Goal: Task Accomplishment & Management: Manage account settings

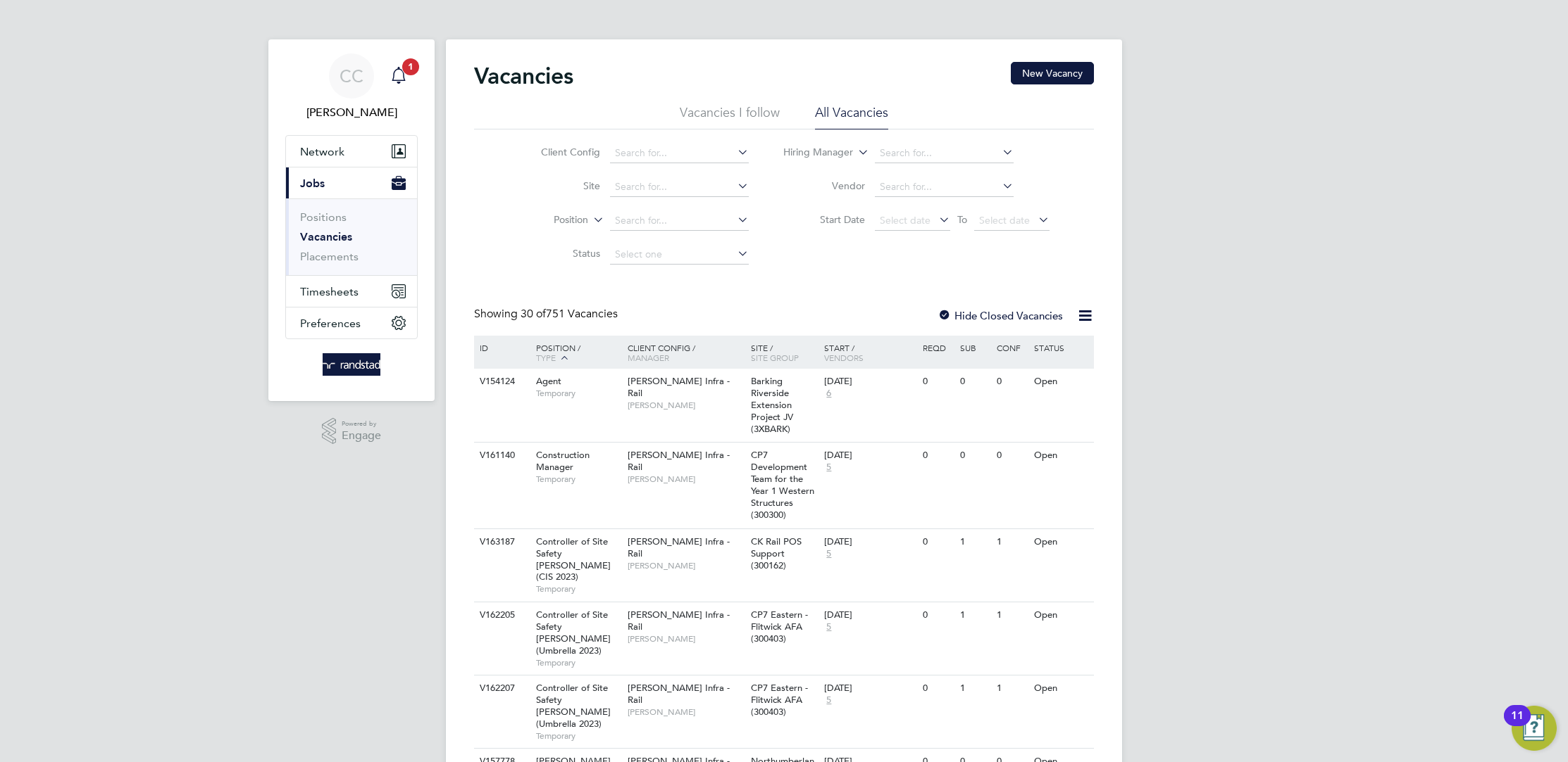
click at [387, 72] on div "Main navigation" at bounding box center [399, 76] width 28 height 28
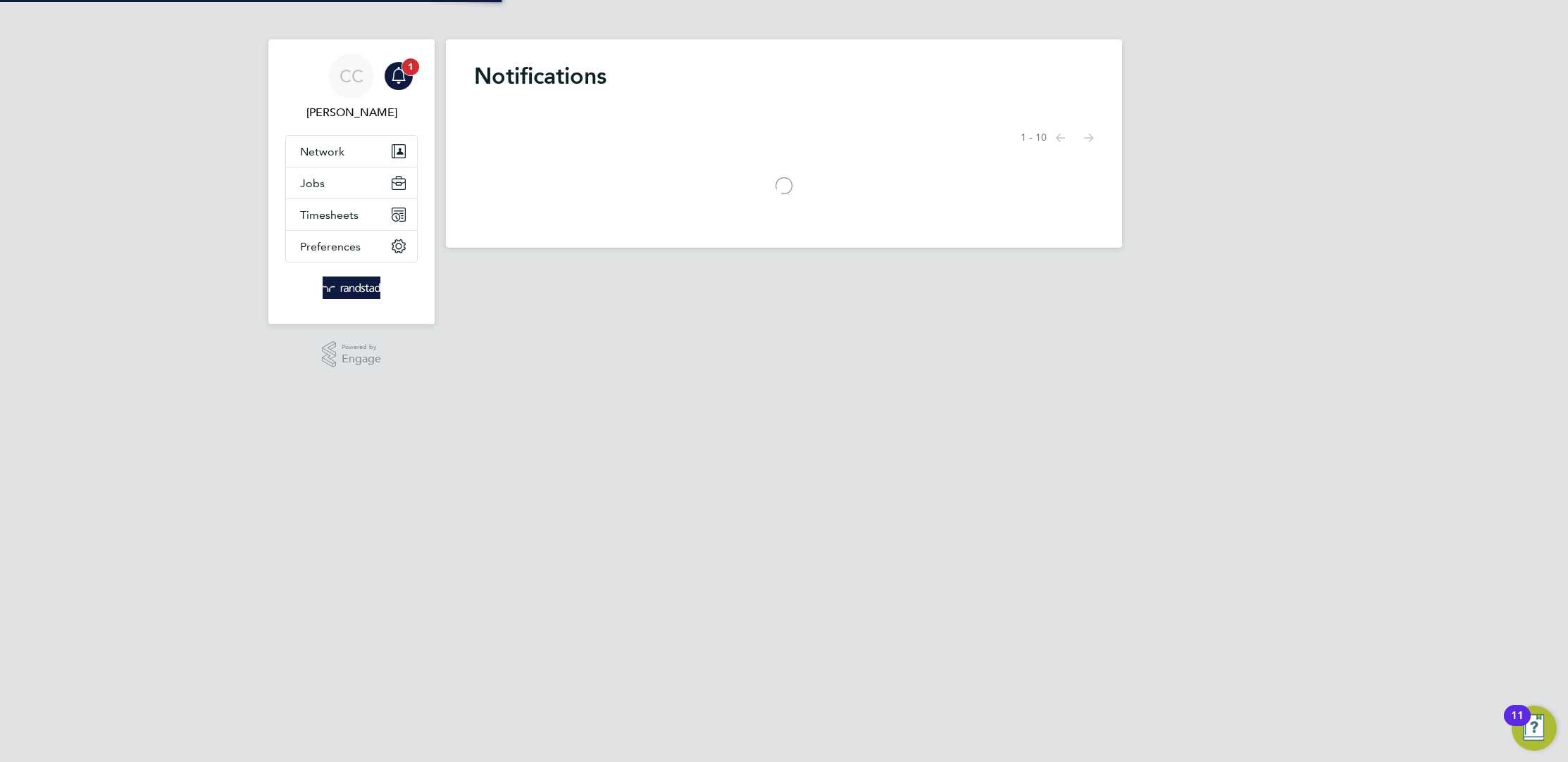
click at [397, 77] on icon "Main navigation" at bounding box center [398, 75] width 17 height 17
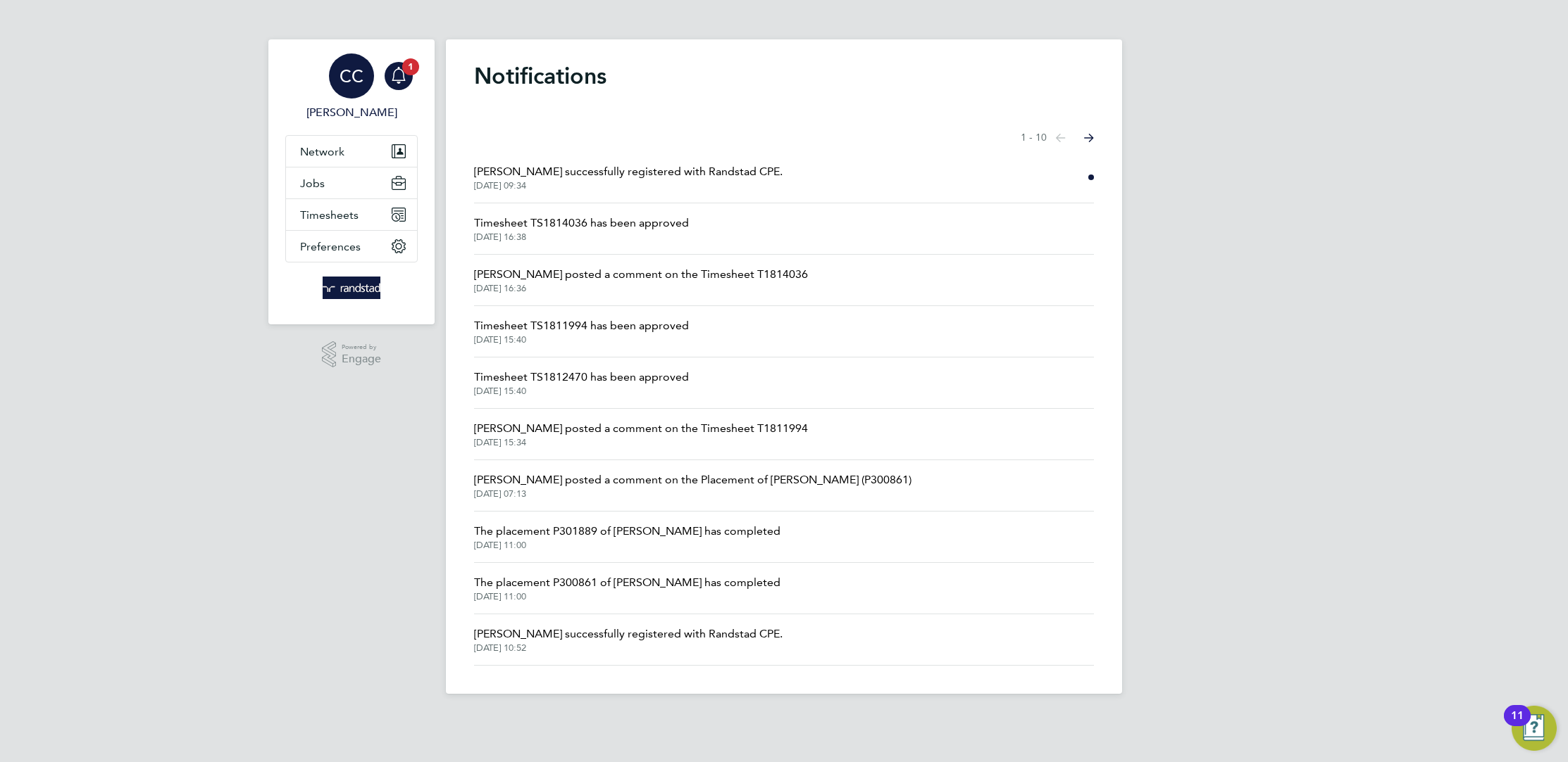
click at [363, 78] on span "CC" at bounding box center [351, 76] width 24 height 18
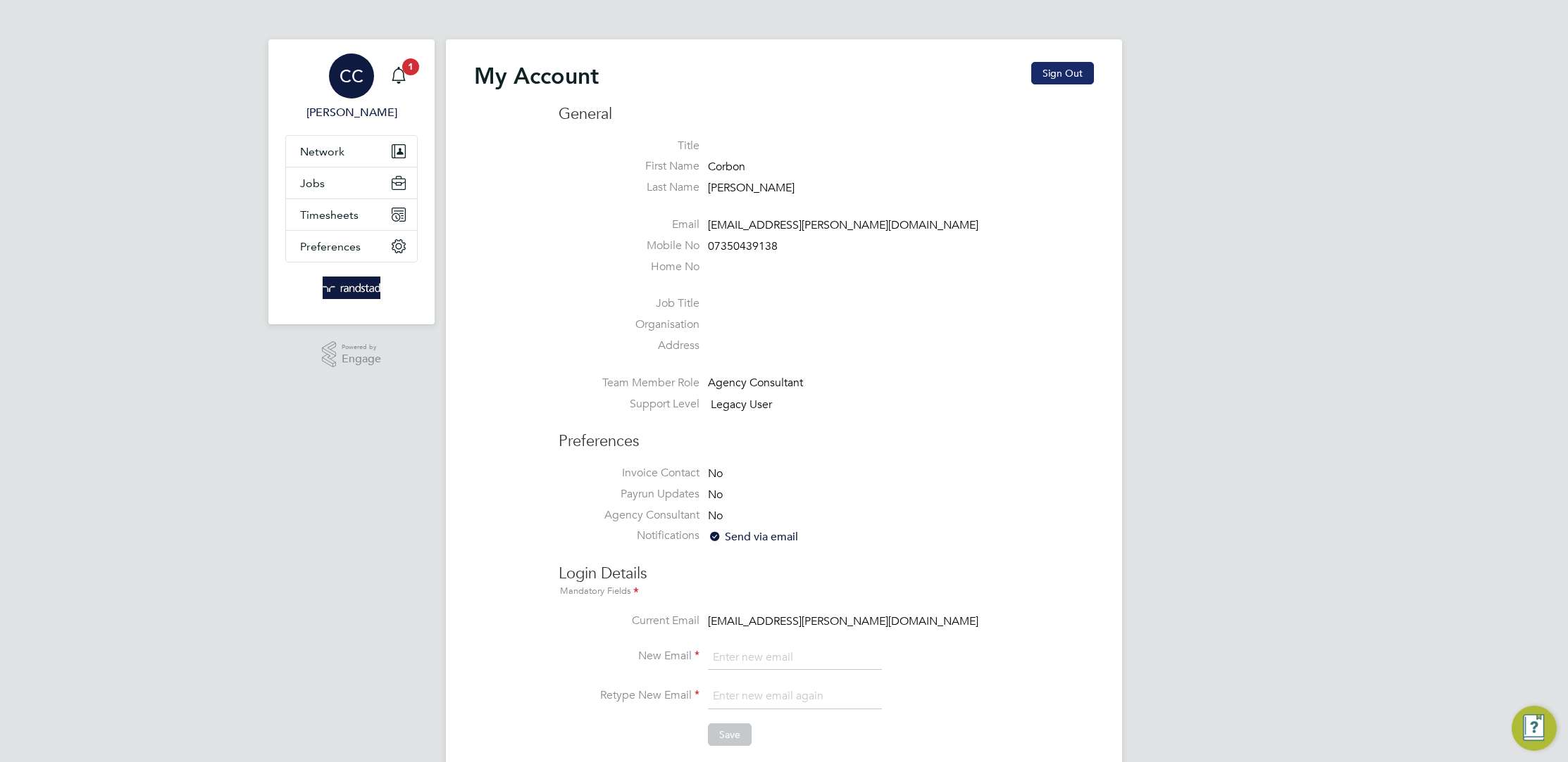
click at [1072, 77] on button "Sign Out" at bounding box center [1063, 73] width 63 height 23
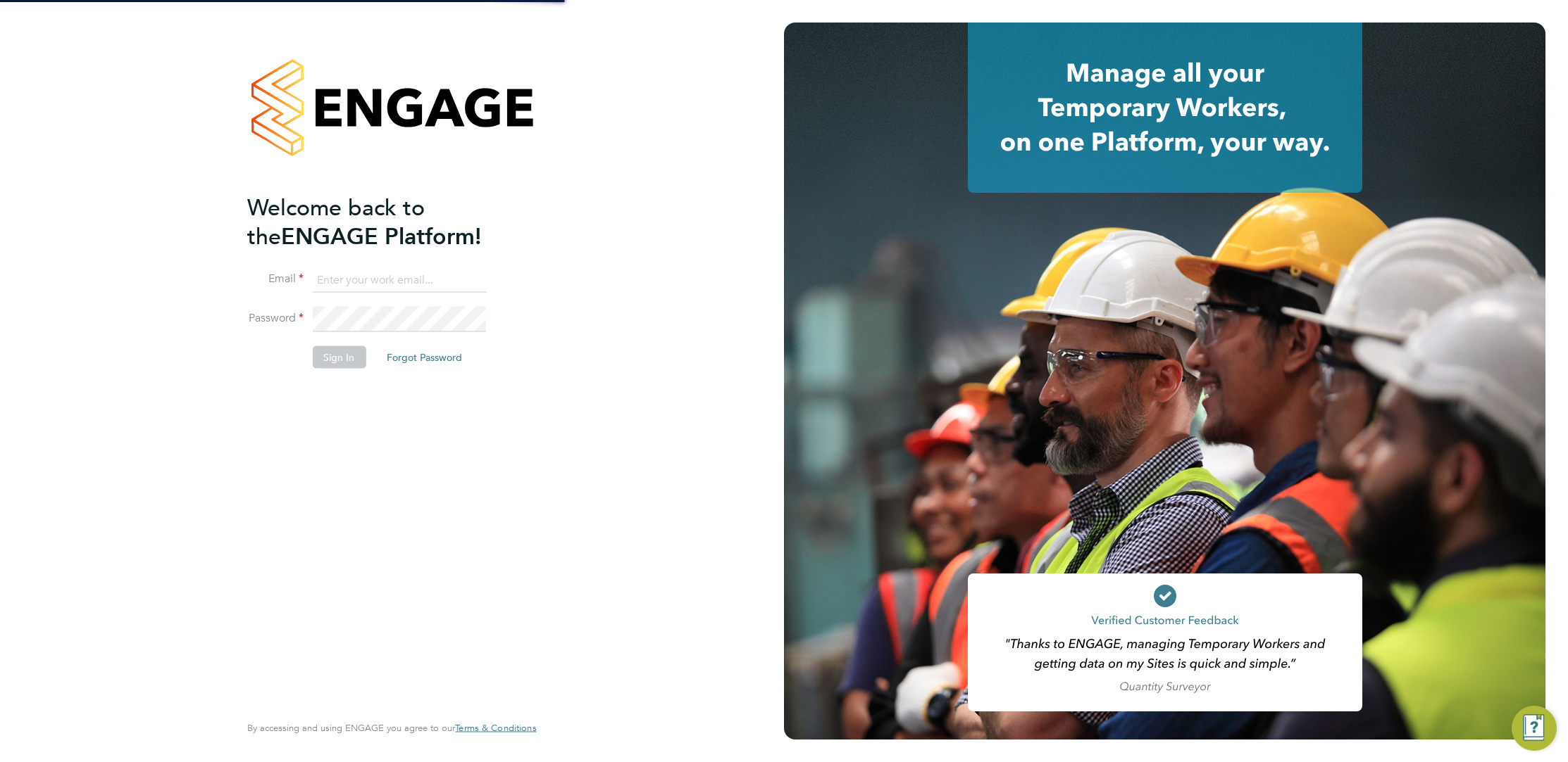
type input "corbon.clarke-selby@randstad.co.uk"
click at [235, 319] on div "Welcome back to the ENGAGE Platform! Email corbon.clarke-selby@randstad.co.uk P…" at bounding box center [391, 381] width 345 height 762
drag, startPoint x: 405, startPoint y: 285, endPoint x: 243, endPoint y: 275, distance: 162.3
click at [244, 276] on div "Welcome back to the ENGAGE Platform! Email corbon.clarke-selby@randstad.co.uk P…" at bounding box center [391, 381] width 345 height 762
click at [556, 269] on div "Welcome back to the ENGAGE Platform! Email corbon.clarke-selby@randstad.co.uk P…" at bounding box center [391, 381] width 345 height 762
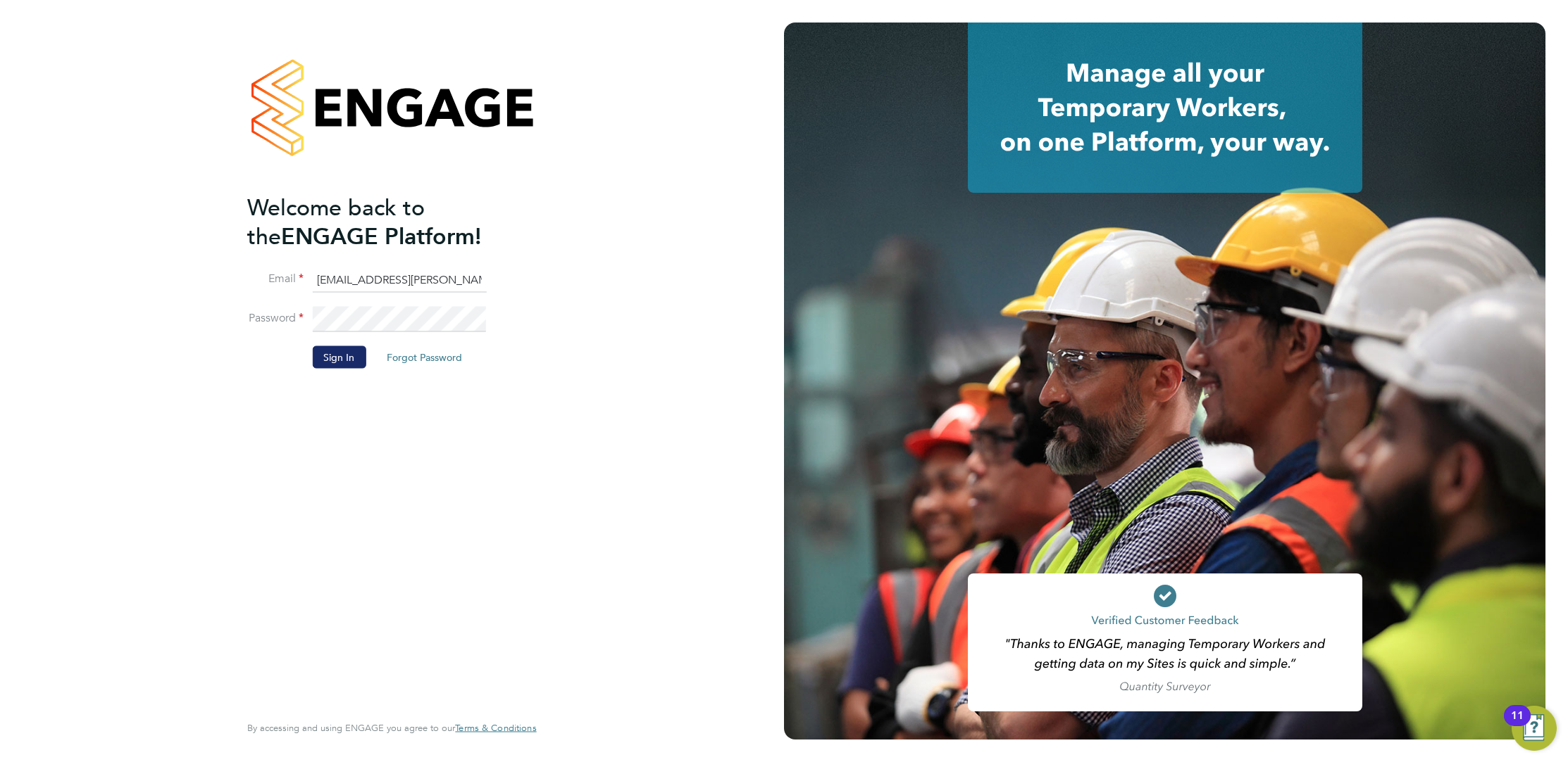
click at [350, 359] on button "Sign In" at bounding box center [338, 356] width 53 height 23
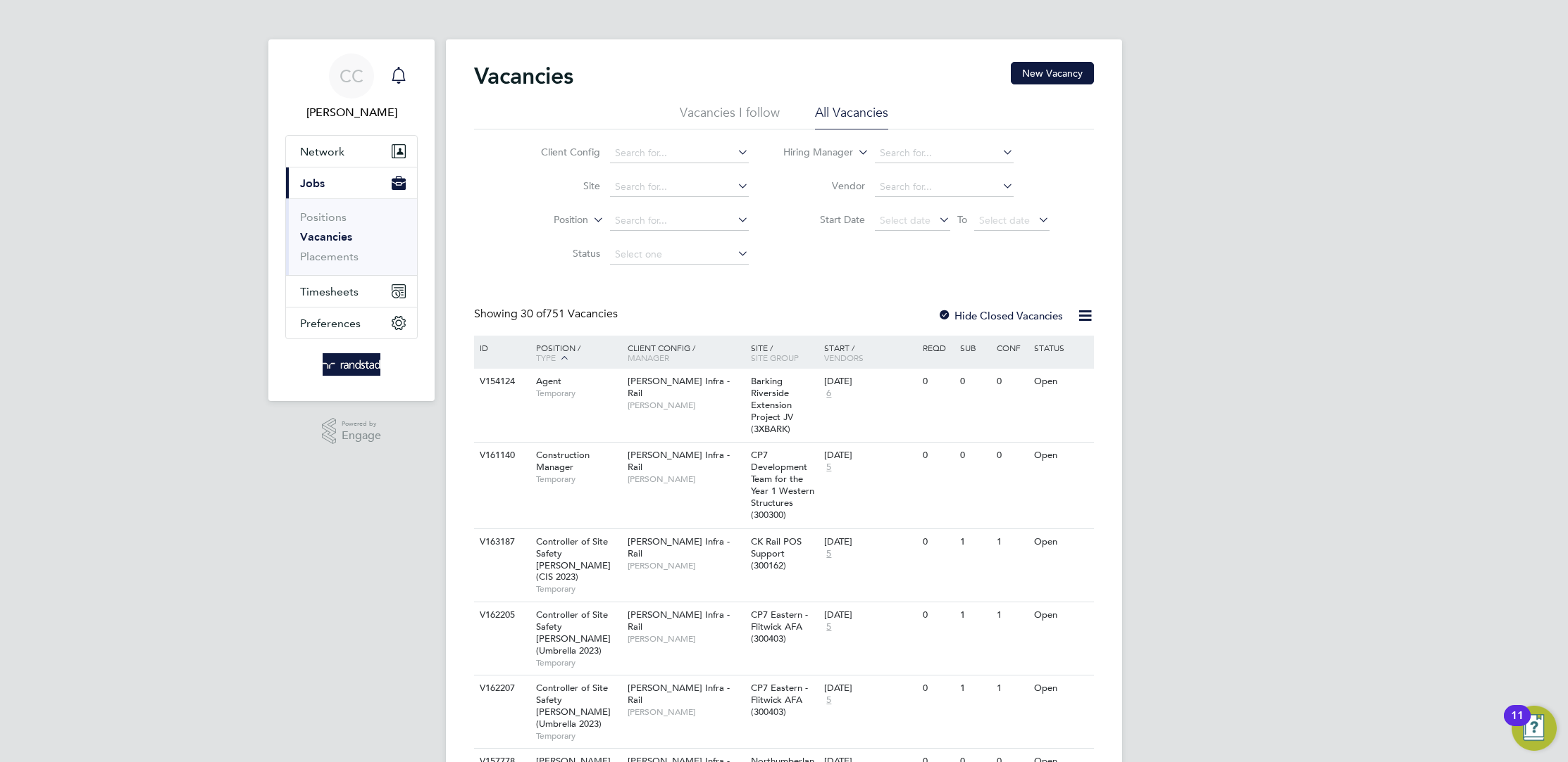
click at [391, 82] on icon "Main navigation" at bounding box center [398, 75] width 17 height 17
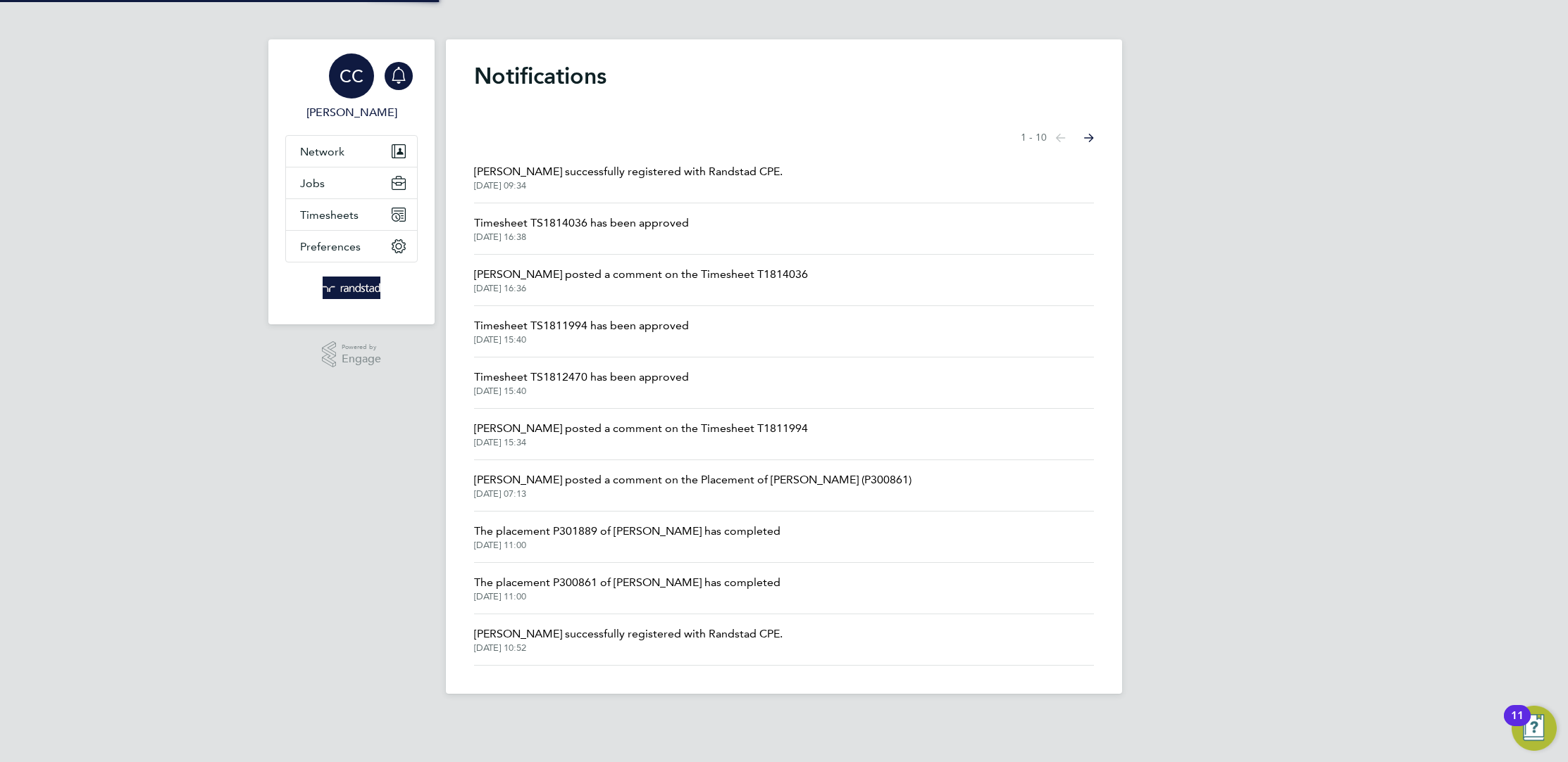
click at [351, 90] on div "CC" at bounding box center [351, 76] width 45 height 45
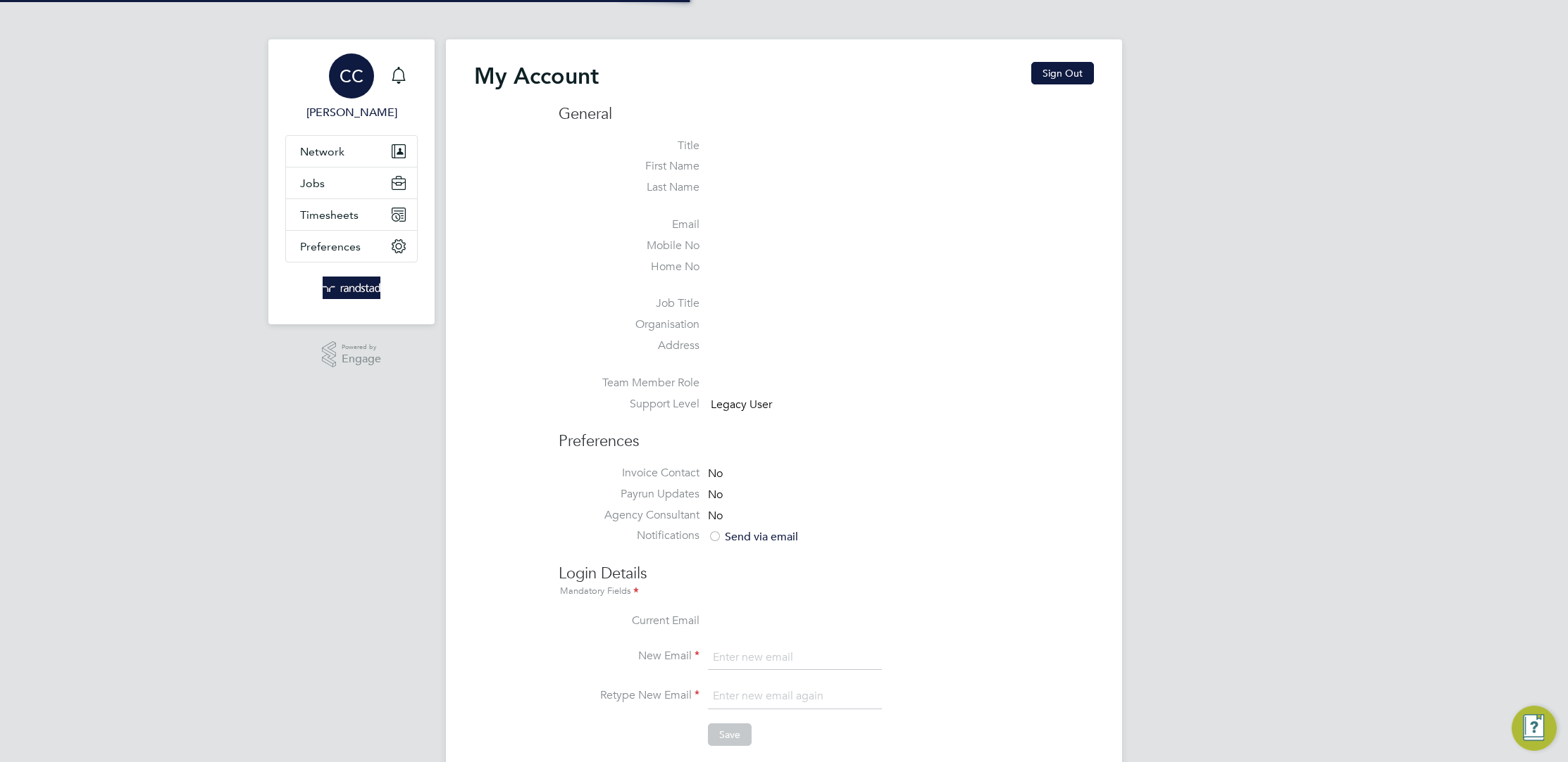
type input "corbon.clarke-selby@randstad.co.uk"
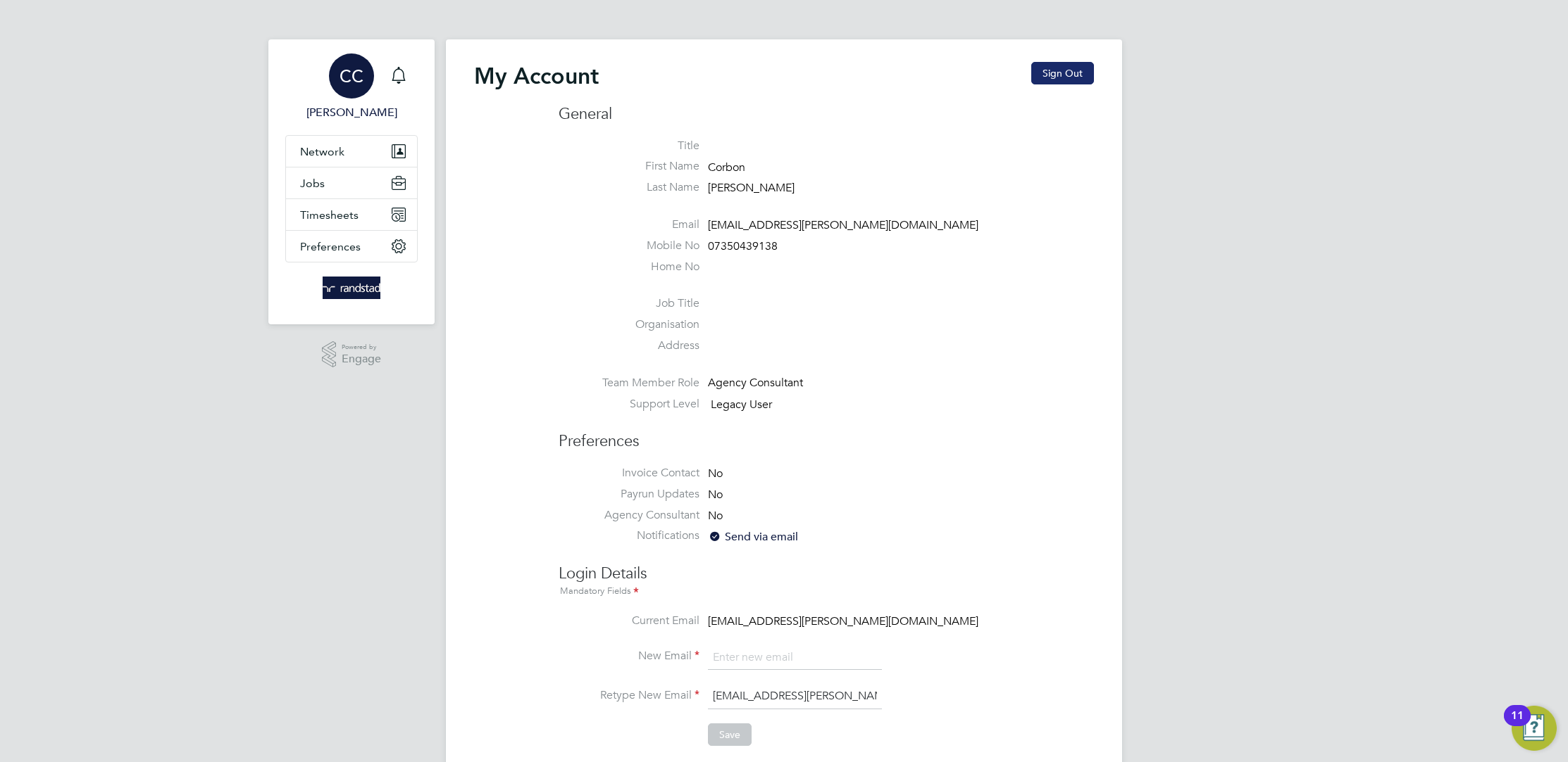
click at [1082, 80] on button "Sign Out" at bounding box center [1063, 73] width 63 height 23
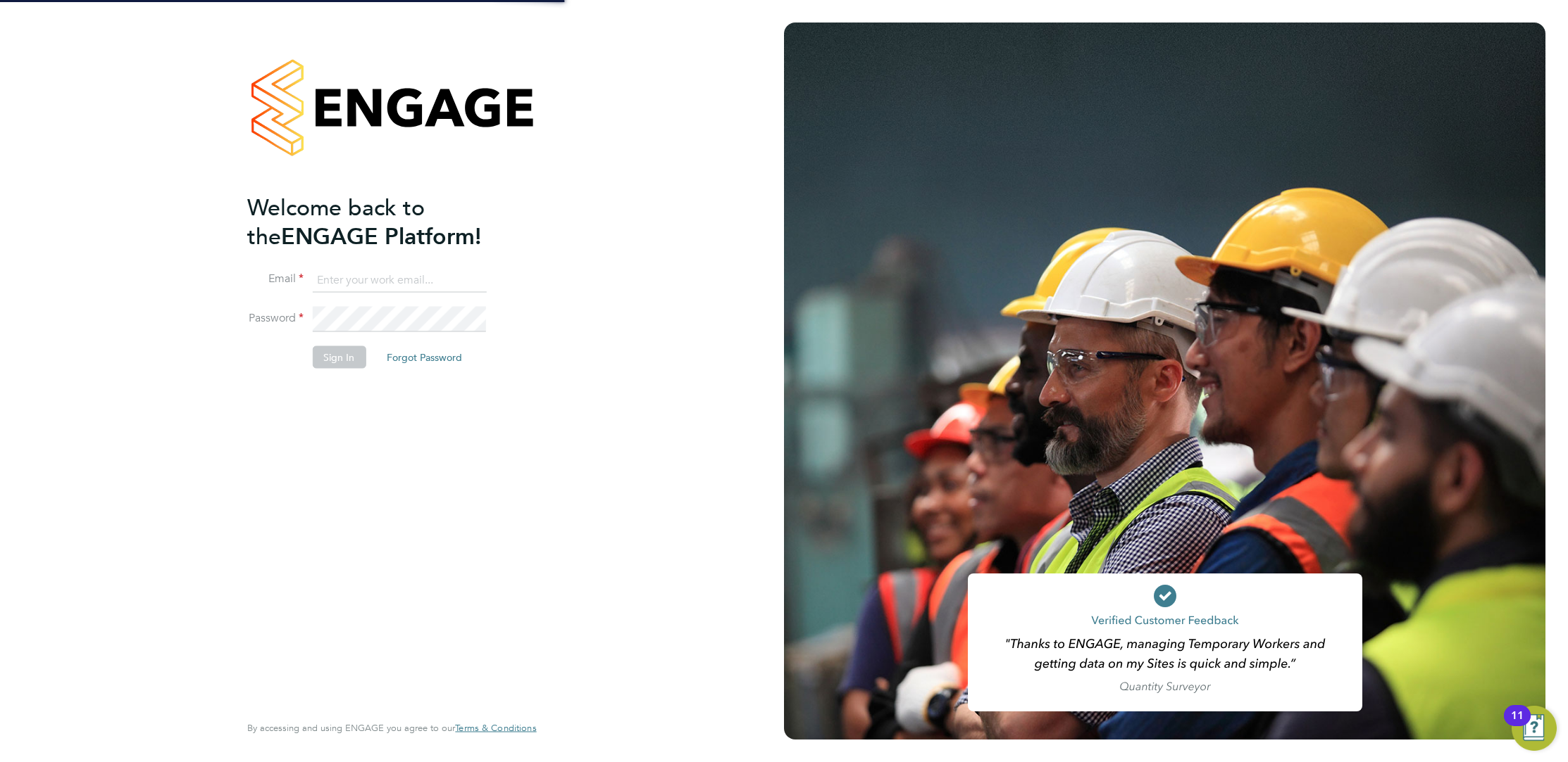
type input "corbon.clarke-selby@randstad.co.uk"
